Goal: Information Seeking & Learning: Learn about a topic

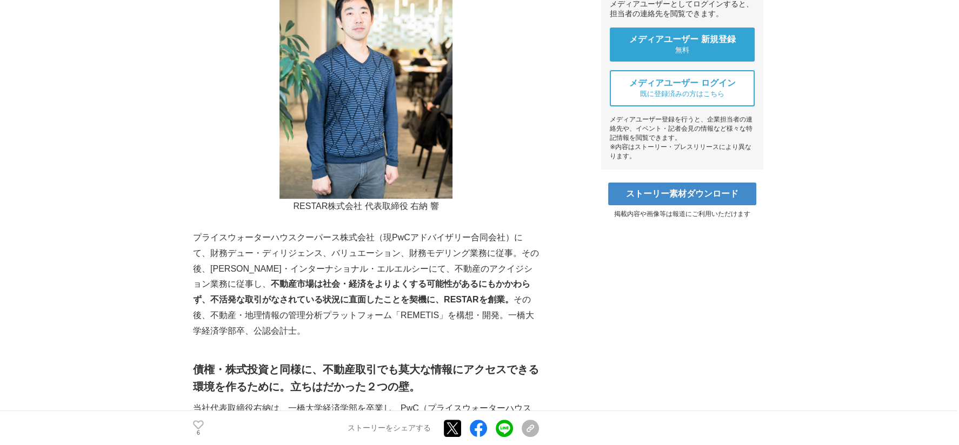
scroll to position [540, 0]
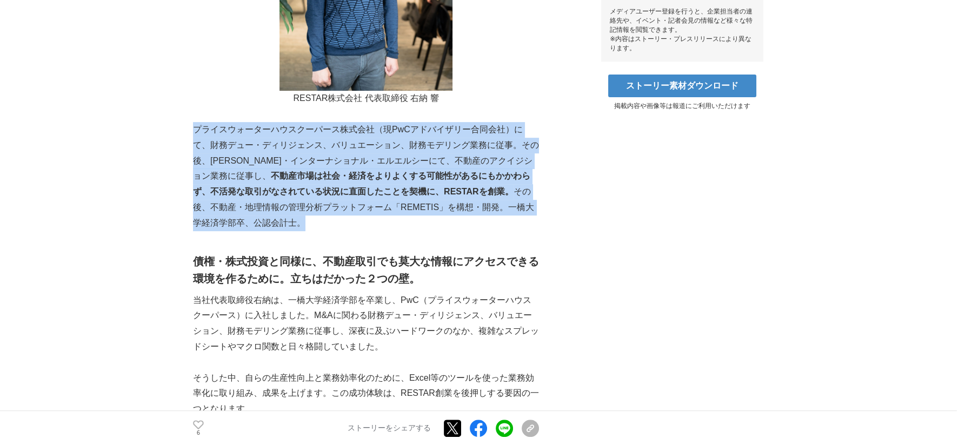
drag, startPoint x: 192, startPoint y: 130, endPoint x: 293, endPoint y: 229, distance: 141.4
click at [293, 229] on p "プライスウォーターハウスクーパース株式会社（現PwCアドバイザリー合同会社）にて、財務デュー・ディリジェンス、バリュエーション、財務モデリング業務に従事。その…" at bounding box center [366, 176] width 346 height 109
copy p "プライスウォーターハウスクーパース株式会社（現PwCアドバイザリー合同会社）にて、財務デュー・ディリジェンス、バリュエーション、財務モデリング業務に従事。その…"
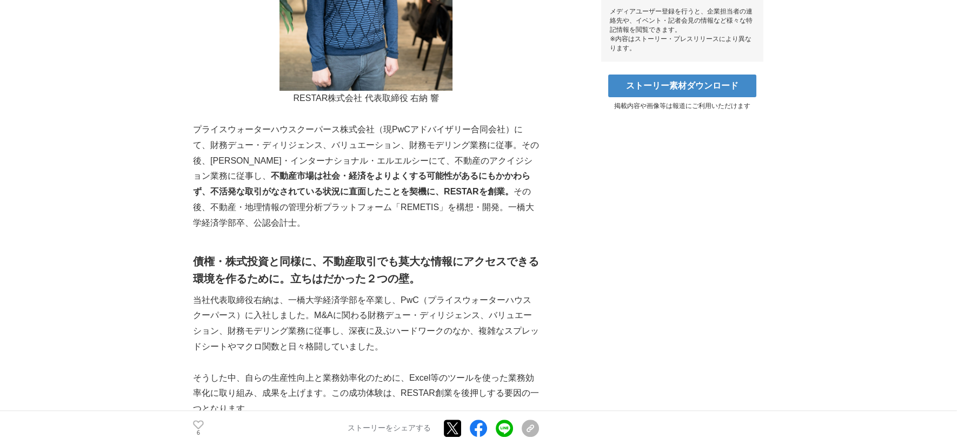
drag, startPoint x: 324, startPoint y: 259, endPoint x: 334, endPoint y: 257, distance: 10.6
click at [332, 257] on h2 "債権・株式投資と同様に、不動産取引でも莫大な情報にアクセスできる環境を作るために。 立ちはだかった２つの壁。" at bounding box center [366, 270] width 346 height 35
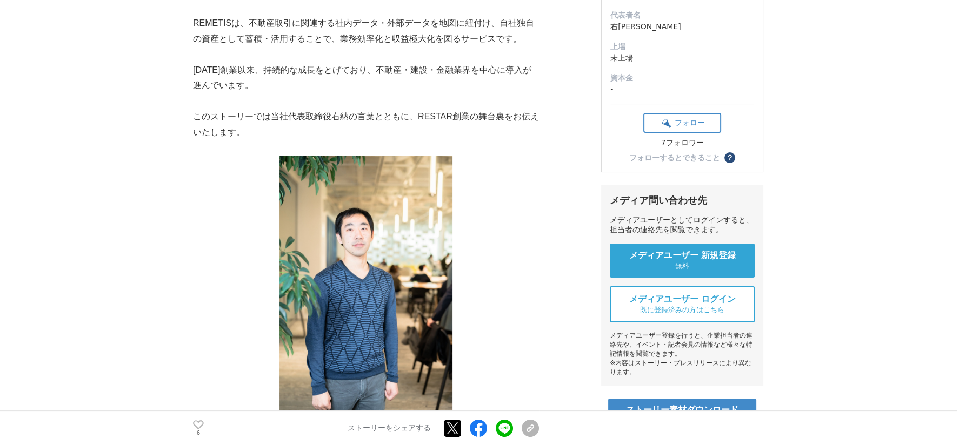
scroll to position [0, 0]
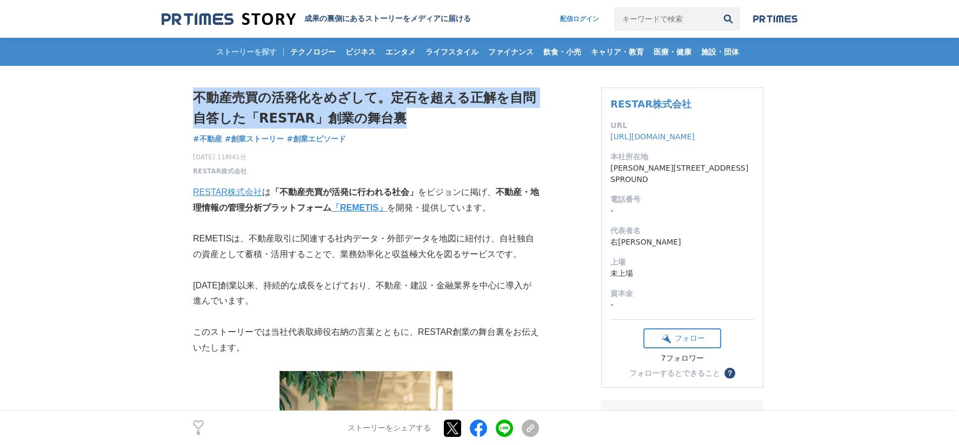
drag, startPoint x: 185, startPoint y: 84, endPoint x: 428, endPoint y: 117, distance: 245.3
copy h1 "不動産売買の活発化をめざして。定石を超える正解を自問自答した「RESTAR」創業の舞台裏"
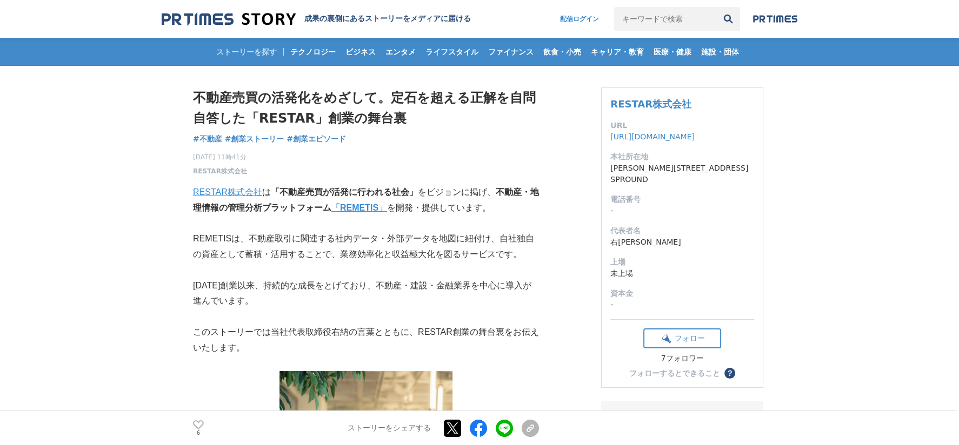
click at [370, 268] on p at bounding box center [366, 271] width 346 height 16
click at [257, 279] on p "[DATE]創業以来、持続的な成長をとげており、不動産・建設・金融業界を中心に導入が進んでいます。" at bounding box center [366, 293] width 346 height 31
click at [362, 269] on p at bounding box center [366, 271] width 346 height 16
click at [444, 249] on p "REMETISは、不動産取引に関連する社内データ・外部データを地図に紐付け、自社独自の資産として蓄積・活用することで、業務効率化と収益極大化を図るサービスです。" at bounding box center [366, 246] width 346 height 31
click at [326, 253] on p "REMETISは、不動産取引に関連する社内データ・外部データを地図に紐付け、自社独自の資産として蓄積・活用することで、業務効率化と収益極大化を図るサービスです。" at bounding box center [366, 246] width 346 height 31
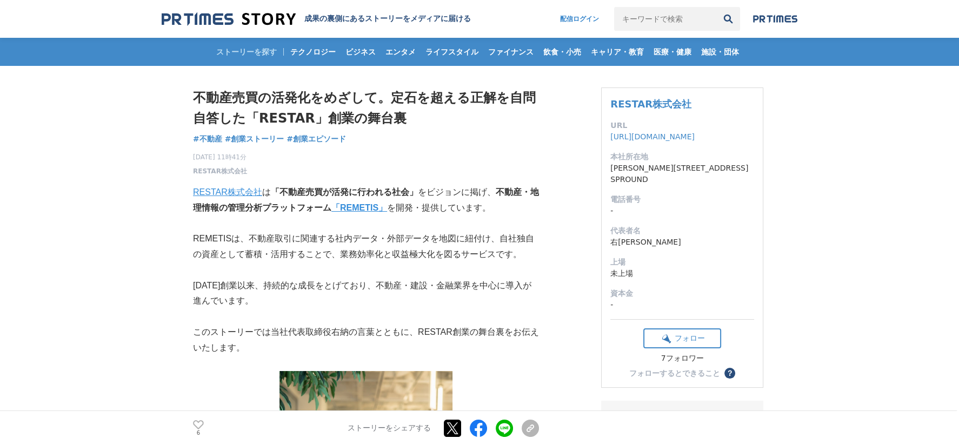
click at [318, 251] on p "REMETISは、不動産取引に関連する社内データ・外部データを地図に紐付け、自社独自の資産として蓄積・活用することで、業務効率化と収益極大化を図るサービスです。" at bounding box center [366, 246] width 346 height 31
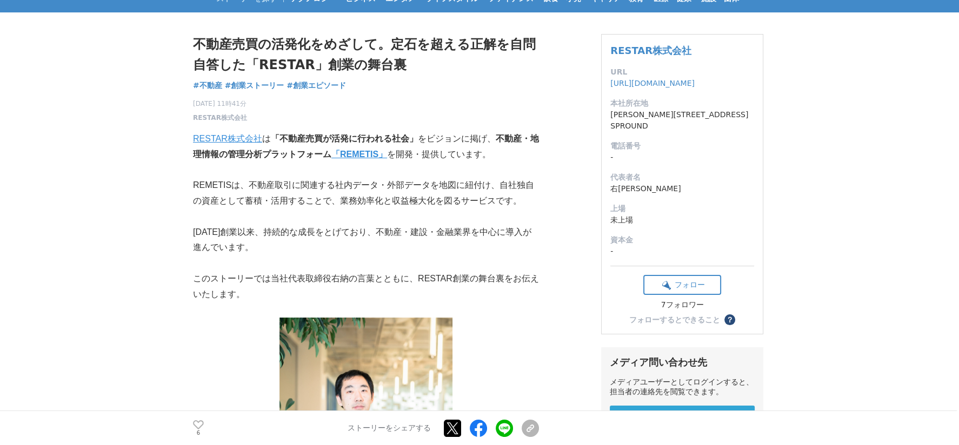
drag, startPoint x: 865, startPoint y: 225, endPoint x: 665, endPoint y: 157, distance: 211.2
